Goal: Information Seeking & Learning: Learn about a topic

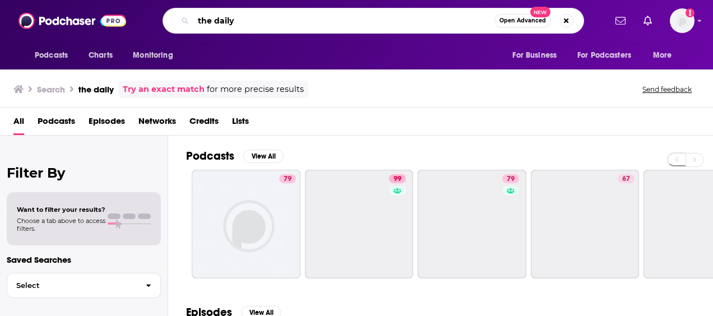
click at [227, 21] on input "the daily" at bounding box center [343, 21] width 301 height 18
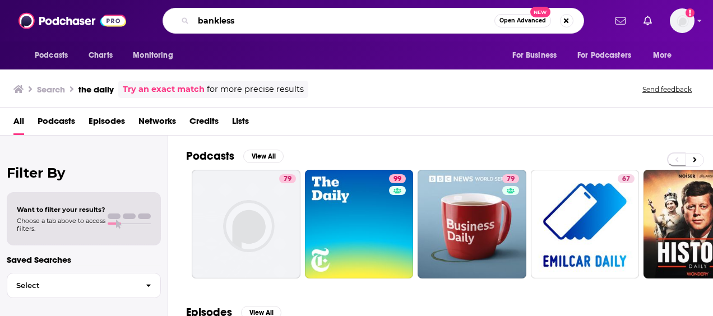
type input "bankless"
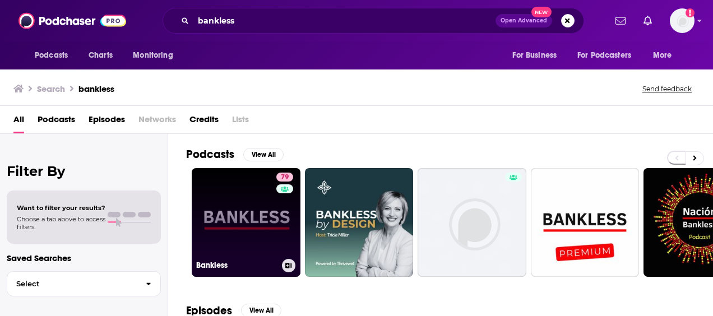
click at [230, 220] on link "79 Bankless" at bounding box center [246, 222] width 109 height 109
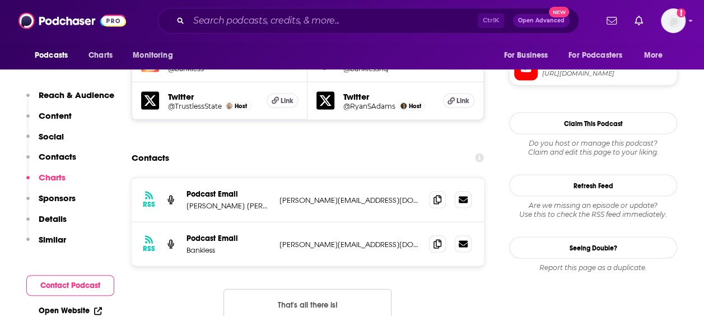
scroll to position [1040, 0]
